Goal: Check status

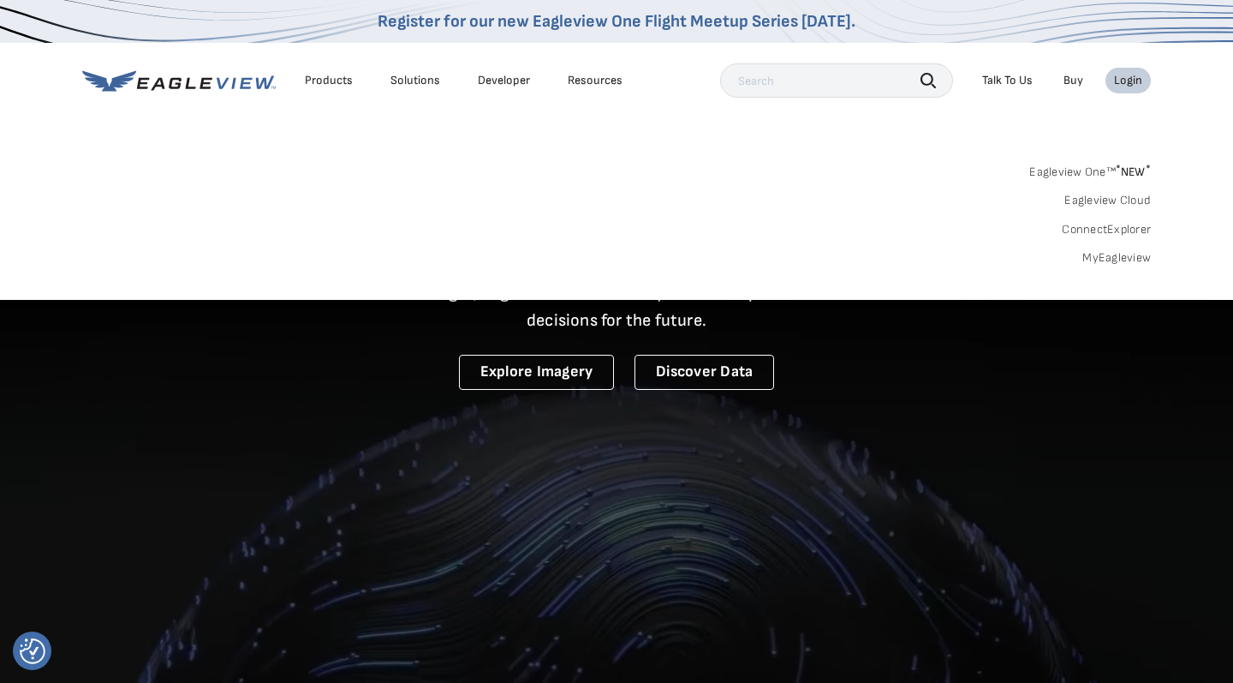
click at [1124, 84] on div "Login" at bounding box center [1128, 80] width 28 height 15
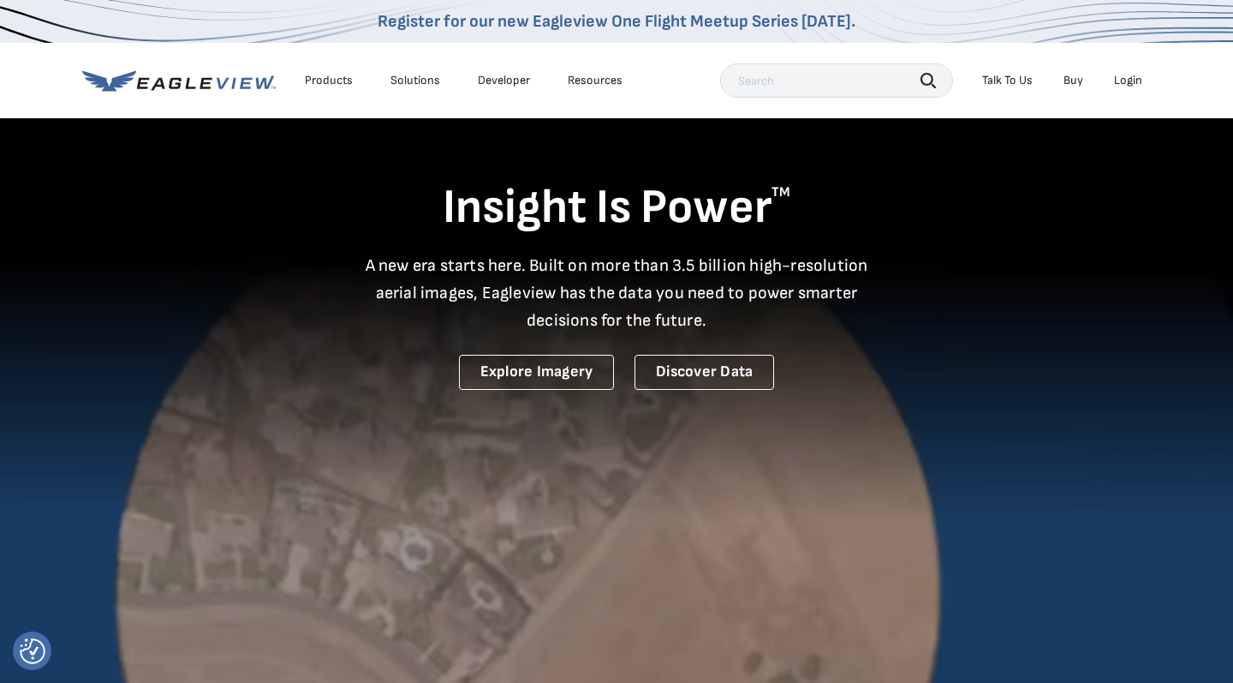
click at [1124, 84] on div "Login" at bounding box center [1128, 80] width 28 height 15
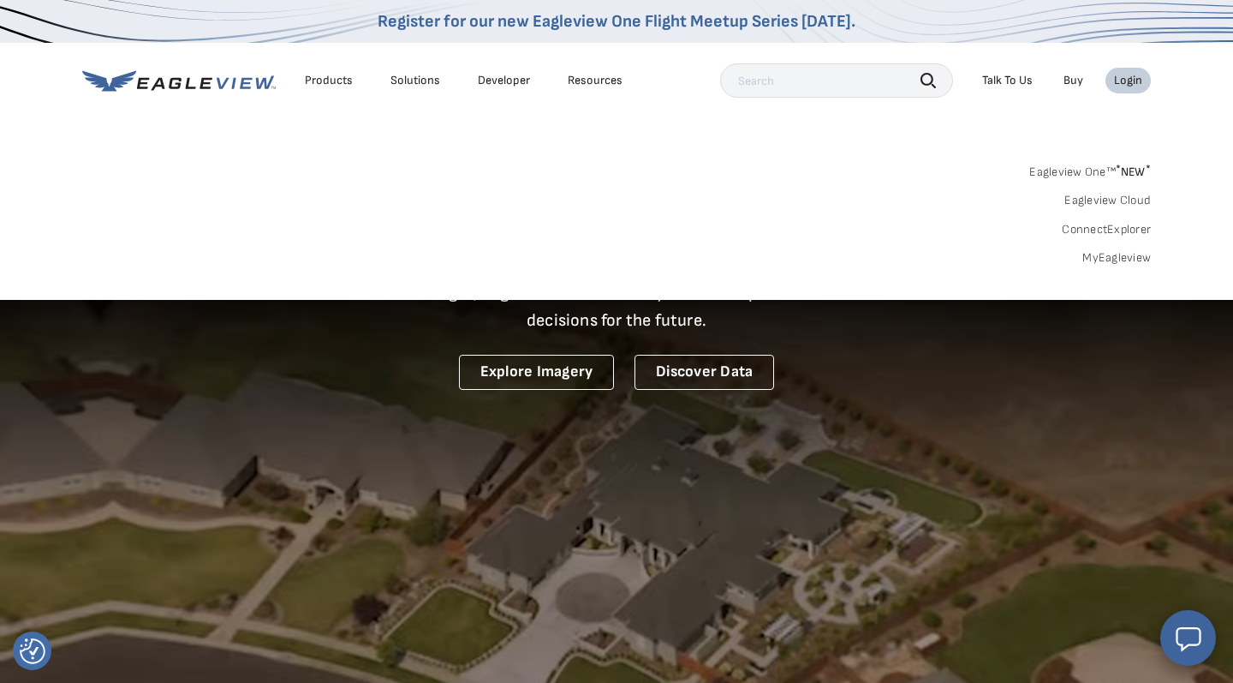
click at [1137, 257] on link "MyEagleview" at bounding box center [1116, 257] width 69 height 15
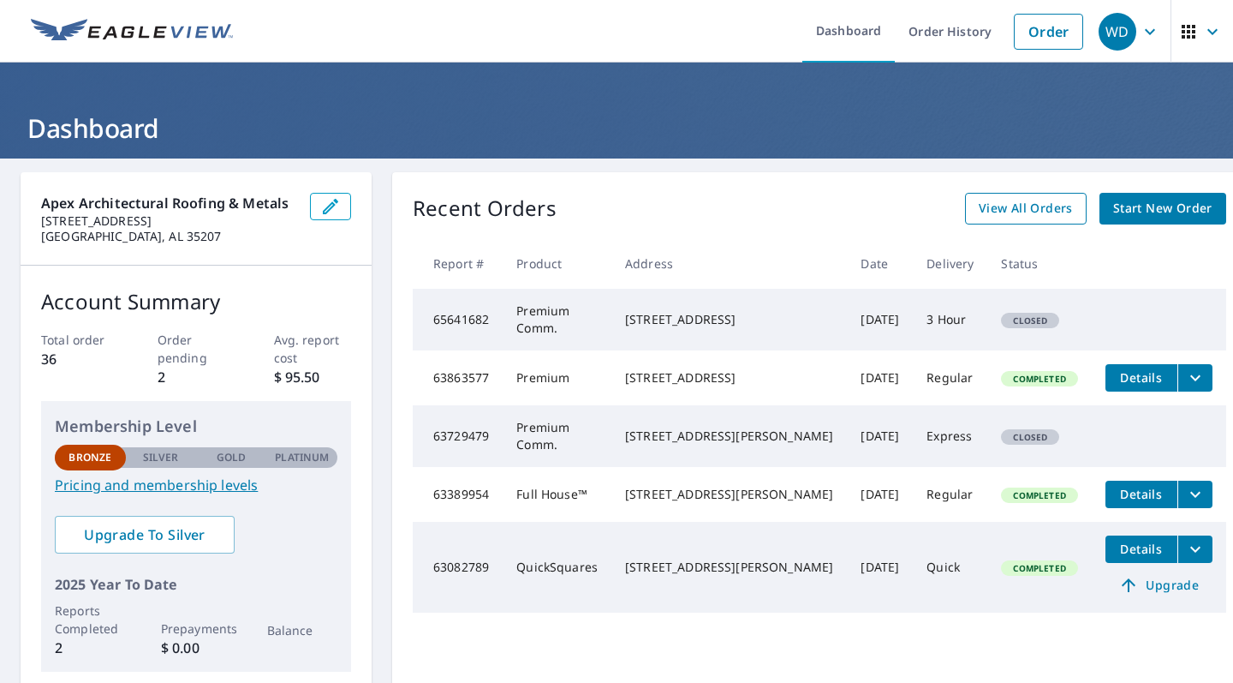
click at [1019, 200] on span "View All Orders" at bounding box center [1026, 208] width 94 height 21
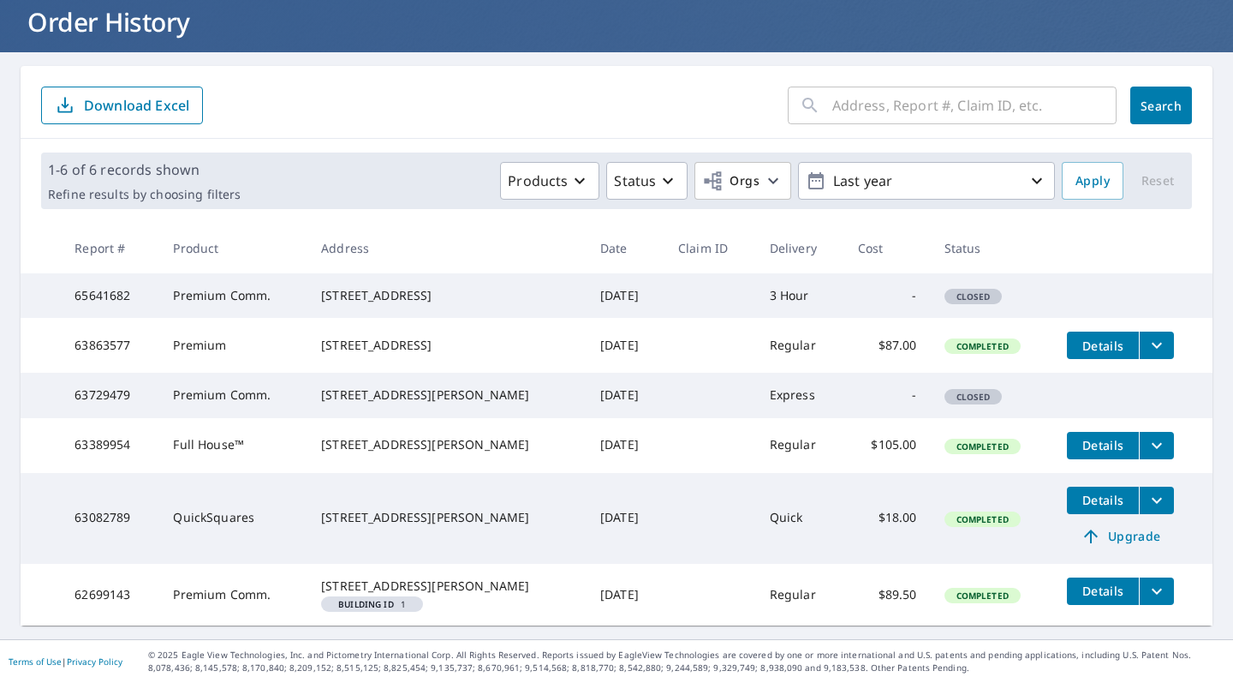
scroll to position [170, 0]
click at [243, 273] on td "Premium Comm." at bounding box center [233, 295] width 148 height 45
click at [242, 273] on td "Premium Comm." at bounding box center [233, 295] width 148 height 45
click at [375, 287] on div "731 Avenue W Birmingham, AL 35214" at bounding box center [447, 295] width 252 height 17
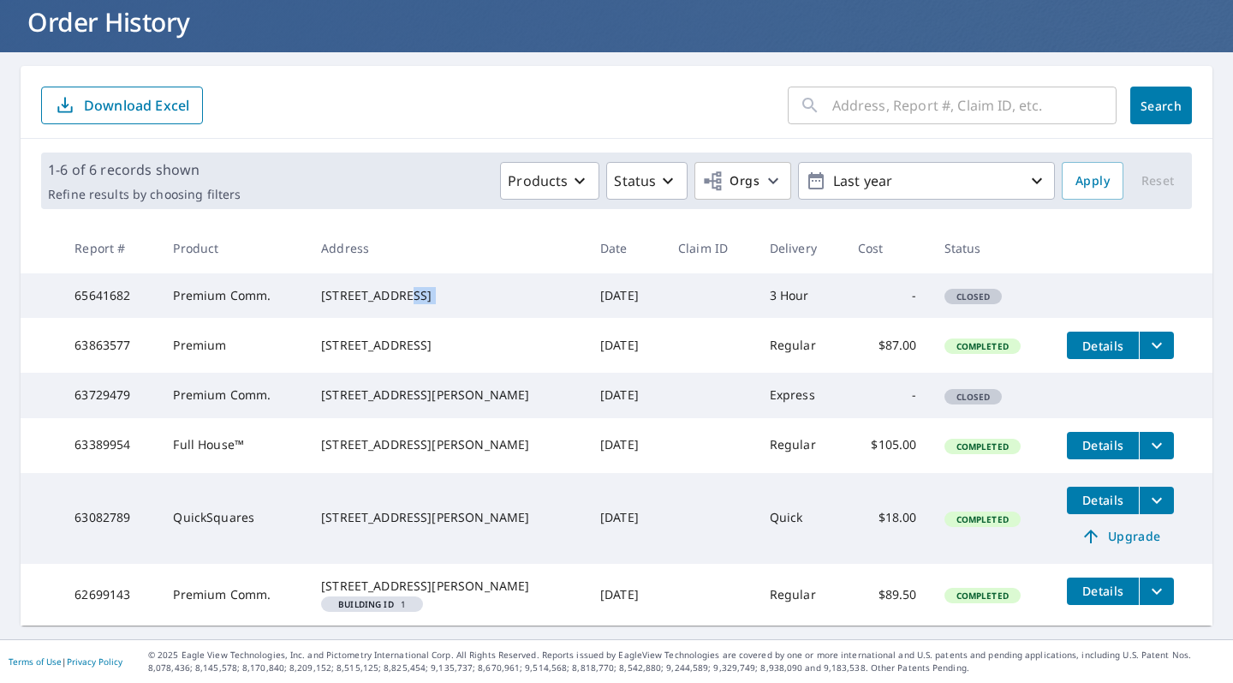
click at [375, 287] on div "731 Avenue W Birmingham, AL 35214" at bounding box center [447, 295] width 252 height 17
click at [1050, 297] on td "Closed" at bounding box center [992, 295] width 123 height 45
